Goal: Task Accomplishment & Management: Use online tool/utility

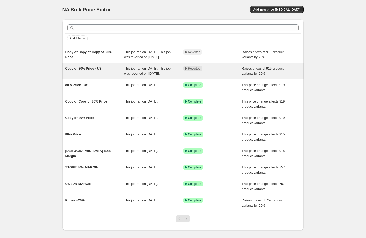
click at [95, 76] on div "Copy of 80% Price - US" at bounding box center [94, 71] width 59 height 10
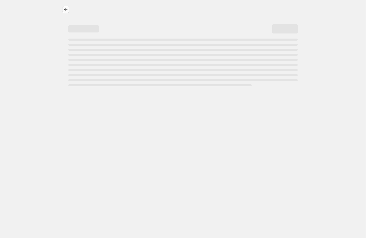
select select "percentage"
select select "pp"
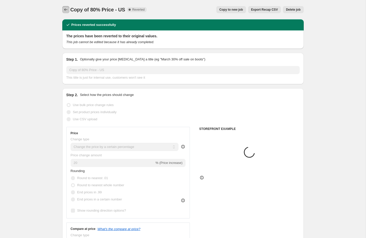
click at [63, 10] on icon "Price change jobs" at bounding box center [65, 9] width 5 height 5
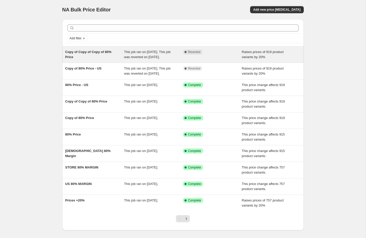
click at [77, 58] on div "Copy of Copy of Copy of 80% Price" at bounding box center [94, 55] width 59 height 10
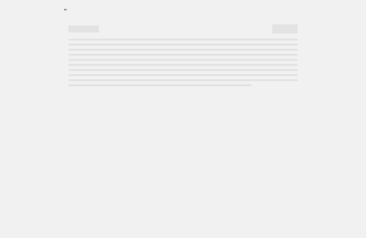
select select "percentage"
select select "pp"
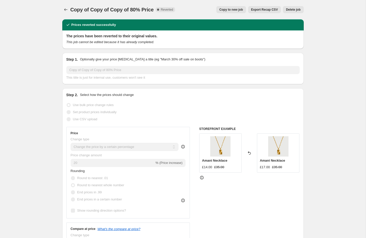
scroll to position [22, 0]
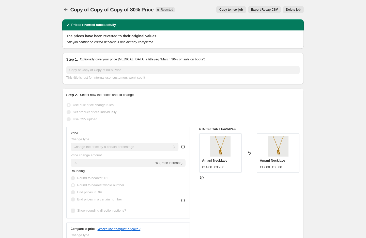
click at [228, 6] on button "Copy to new job" at bounding box center [231, 9] width 30 height 7
select select "percentage"
select select "pp"
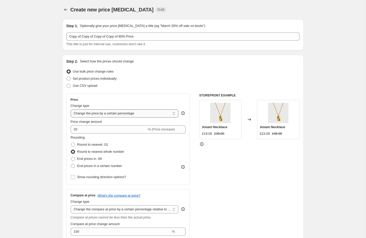
click at [105, 111] on select "Change the price to a certain amount Change the price by a certain amount Chang…" at bounding box center [125, 114] width 108 height 8
select select "margin"
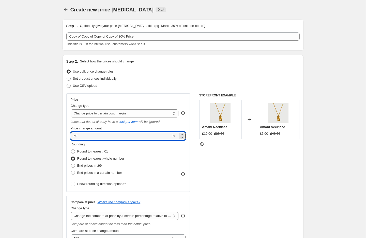
drag, startPoint x: 82, startPoint y: 136, endPoint x: 54, endPoint y: 135, distance: 28.2
drag, startPoint x: 82, startPoint y: 137, endPoint x: 60, endPoint y: 136, distance: 21.4
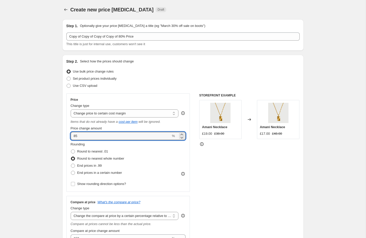
type input "85"
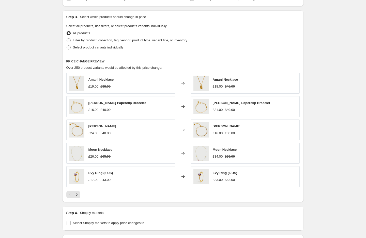
scroll to position [306, 0]
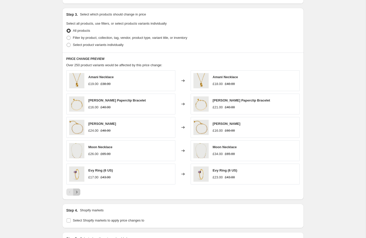
click at [79, 190] on icon "Next" at bounding box center [76, 192] width 5 height 5
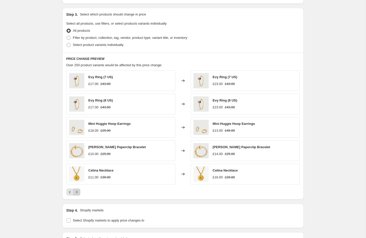
click at [79, 190] on icon "Next" at bounding box center [76, 192] width 5 height 5
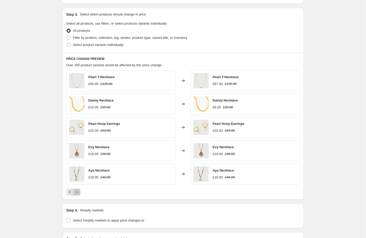
click at [79, 190] on icon "Next" at bounding box center [76, 192] width 5 height 5
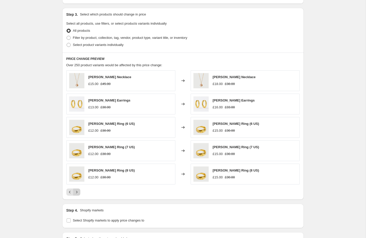
click at [79, 190] on icon "Next" at bounding box center [76, 192] width 5 height 5
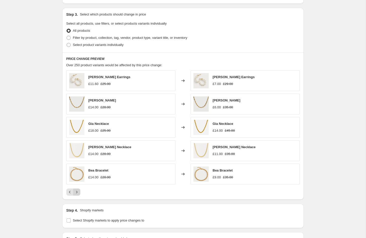
click at [79, 190] on icon "Next" at bounding box center [76, 192] width 5 height 5
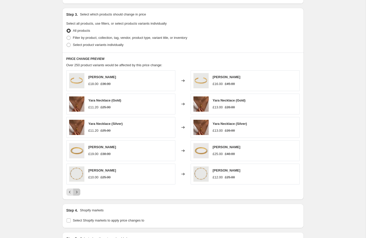
click at [79, 190] on icon "Next" at bounding box center [76, 192] width 5 height 5
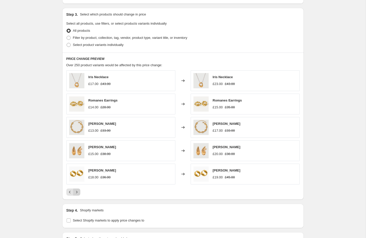
click at [79, 190] on icon "Next" at bounding box center [76, 192] width 5 height 5
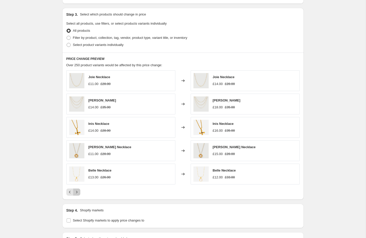
click at [79, 190] on icon "Next" at bounding box center [76, 192] width 5 height 5
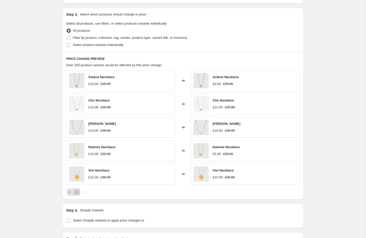
click at [79, 190] on icon "Next" at bounding box center [76, 192] width 5 height 5
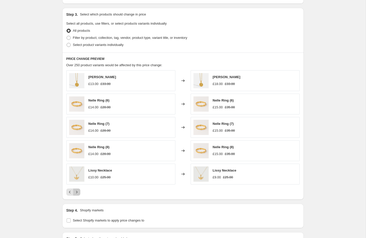
click at [79, 190] on icon "Next" at bounding box center [76, 192] width 5 height 5
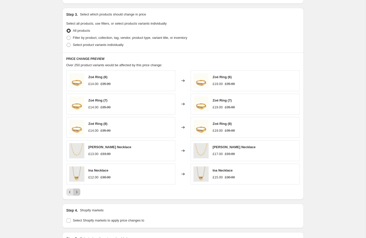
click at [79, 190] on icon "Next" at bounding box center [76, 192] width 5 height 5
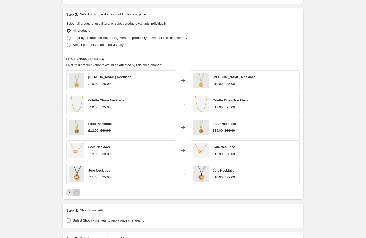
click at [79, 190] on icon "Next" at bounding box center [76, 192] width 5 height 5
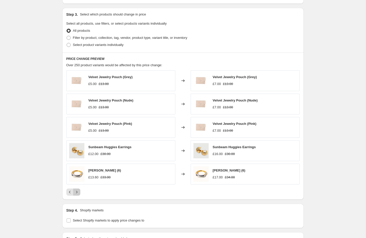
click at [79, 190] on icon "Next" at bounding box center [76, 192] width 5 height 5
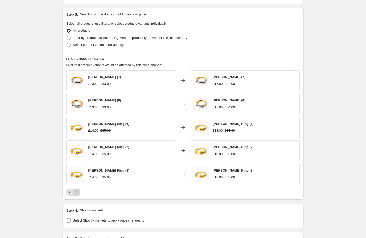
click at [79, 190] on icon "Next" at bounding box center [76, 192] width 5 height 5
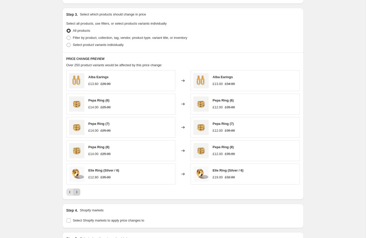
click at [79, 190] on icon "Next" at bounding box center [76, 192] width 5 height 5
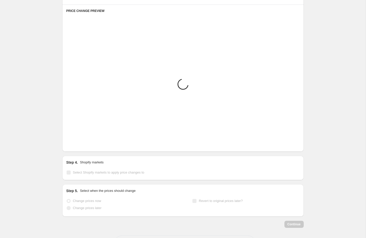
scroll to position [373, 0]
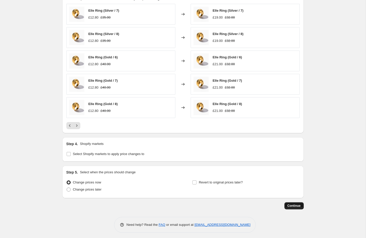
click at [291, 207] on button "Continue" at bounding box center [293, 206] width 19 height 7
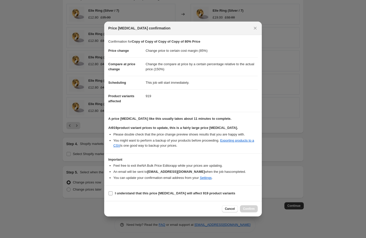
click at [111, 192] on input "I understand that this price change job will affect 919 product variants" at bounding box center [111, 194] width 4 height 4
checkbox input "true"
click at [254, 208] on span "Confirm" at bounding box center [249, 209] width 12 height 4
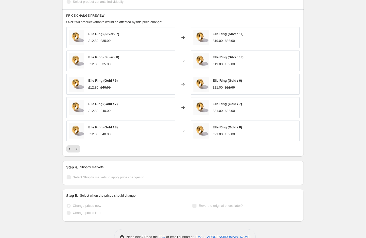
scroll to position [386, 0]
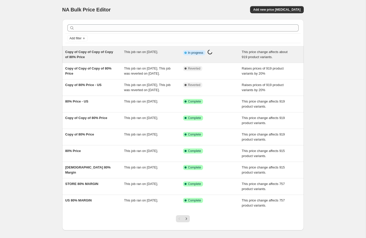
click at [85, 51] on span "Copy of Copy of Copy of Copy of 80% Price" at bounding box center [89, 54] width 48 height 9
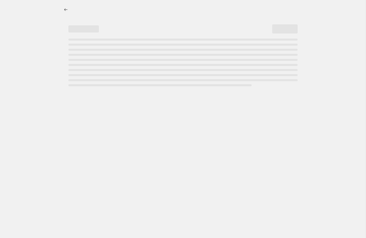
select select "margin"
select select "pp"
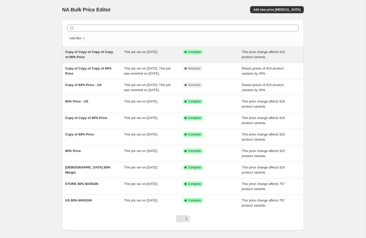
click at [89, 52] on span "Copy of Copy of Copy of Copy of 80% Price" at bounding box center [89, 54] width 48 height 9
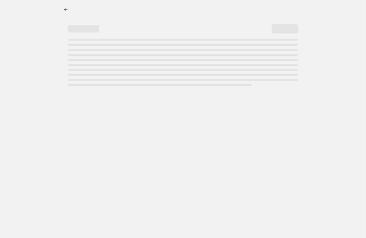
select select "margin"
select select "pp"
